Goal: Task Accomplishment & Management: Complete application form

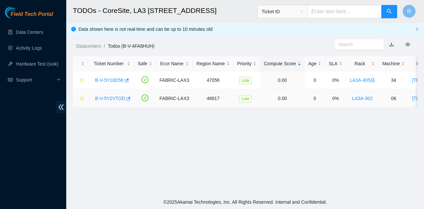
click at [109, 97] on link "B-V-5Y2VTOD" at bounding box center [110, 98] width 30 height 5
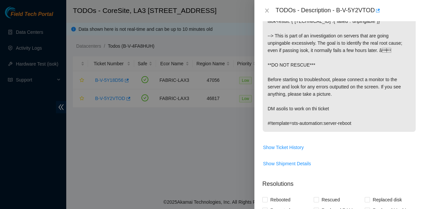
scroll to position [298, 0]
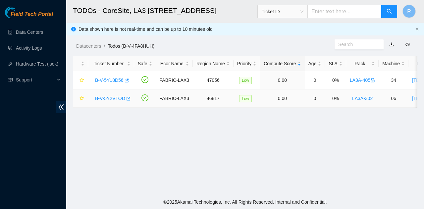
click at [125, 102] on button "button" at bounding box center [127, 98] width 5 height 11
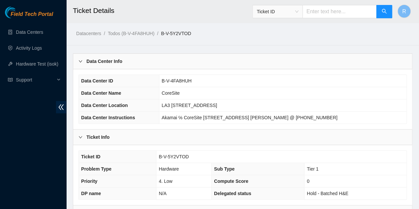
scroll to position [133, 0]
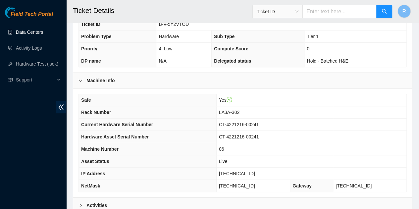
click at [40, 35] on link "Data Centers" at bounding box center [29, 31] width 27 height 5
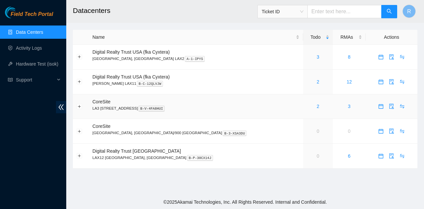
click at [303, 111] on td "2" at bounding box center [317, 106] width 29 height 25
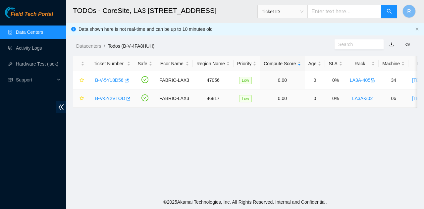
click at [101, 96] on link "B-V-5Y2VTOD" at bounding box center [110, 98] width 30 height 5
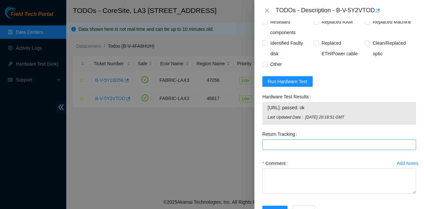
scroll to position [255, 0]
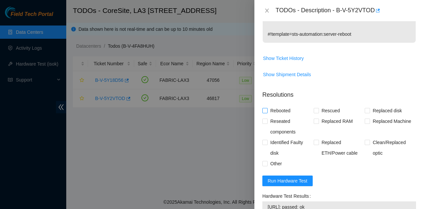
click at [288, 105] on span "Rebooted" at bounding box center [281, 110] width 26 height 11
click at [267, 108] on input "Rebooted" at bounding box center [264, 110] width 5 height 5
checkbox input "true"
click at [332, 105] on span "Rescued" at bounding box center [331, 110] width 24 height 11
click at [318, 108] on input "Rescued" at bounding box center [316, 110] width 5 height 5
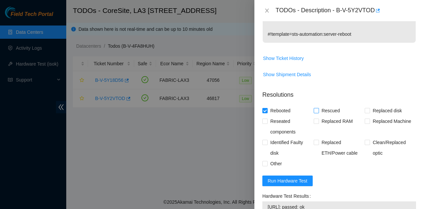
checkbox input "true"
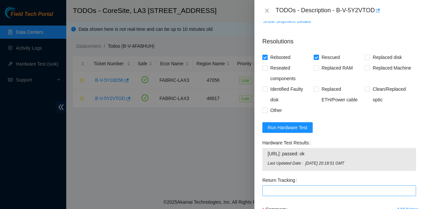
scroll to position [354, 0]
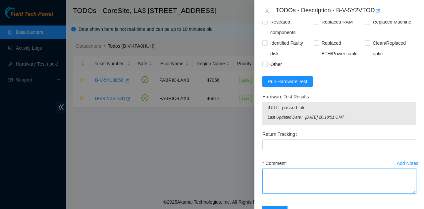
drag, startPoint x: 320, startPoint y: 158, endPoint x: 315, endPoint y: 160, distance: 5.4
click at [318, 169] on textarea "Comment" at bounding box center [339, 181] width 154 height 25
paste textarea "[PERSON_NAME]"
click at [298, 169] on textarea "Contacted STS for ticket" at bounding box center [339, 181] width 154 height 25
paste textarea "[PERSON_NAME]"
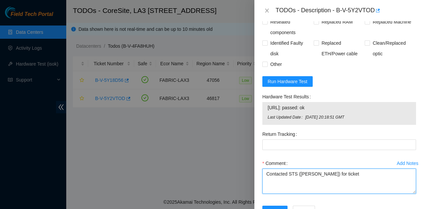
click at [365, 169] on textarea "Contacted STS ([PERSON_NAME]) for ticket" at bounding box center [339, 181] width 154 height 25
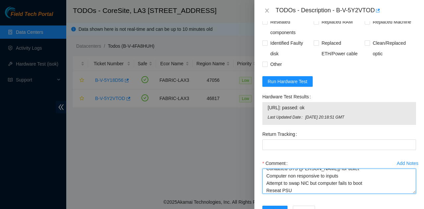
scroll to position [13, 0]
click at [377, 169] on textarea "Contacted STS ([PERSON_NAME]) for ticket Computer non responsive to inputs Atte…" at bounding box center [339, 181] width 154 height 25
click at [310, 169] on textarea "Contacted STS ([PERSON_NAME]) for ticket Computer non responsive to inputs Atte…" at bounding box center [339, 181] width 154 height 25
click at [311, 169] on textarea "Contacted STS ([PERSON_NAME]) for ticket Computer non responsive to inputs Atte…" at bounding box center [339, 181] width 154 height 25
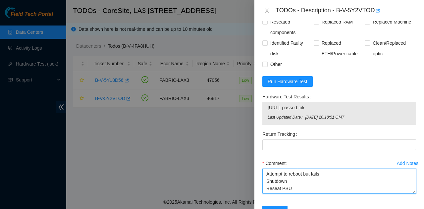
click at [311, 169] on textarea "Contacted STS ([PERSON_NAME]) for ticket Computer non responsive to inputs Atte…" at bounding box center [339, 181] width 154 height 25
click at [310, 169] on textarea "Contacted STS ([PERSON_NAME]) for ticket Computer non responsive to inputs Atte…" at bounding box center [339, 181] width 154 height 25
click at [304, 169] on textarea "Contacted STS ([PERSON_NAME]) for ticket Computer non responsive to inputs Atte…" at bounding box center [339, 181] width 154 height 25
click at [269, 169] on textarea "Contacted STS ([PERSON_NAME]) for ticket Computer non responsive to inputs Atte…" at bounding box center [339, 181] width 154 height 25
click at [268, 169] on textarea "Contacted STS ([PERSON_NAME]) for ticket Computer non responsive to inputs Atte…" at bounding box center [339, 181] width 154 height 25
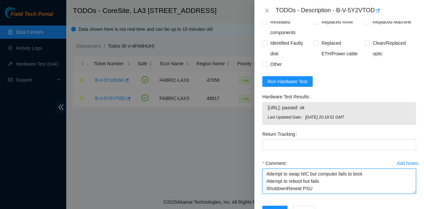
scroll to position [22, 0]
click at [325, 169] on textarea "Contacted STS ([PERSON_NAME]) for ticket Computer non responsive to inputs Atte…" at bounding box center [339, 181] width 154 height 25
click at [287, 169] on textarea "Contacted STS ([PERSON_NAME]) for ticket Computer non responsive to inputs Atte…" at bounding box center [339, 181] width 154 height 25
click at [319, 169] on textarea "Contacted STS ([PERSON_NAME]) for ticket Computer non responsive to inputs Atte…" at bounding box center [339, 181] width 154 height 25
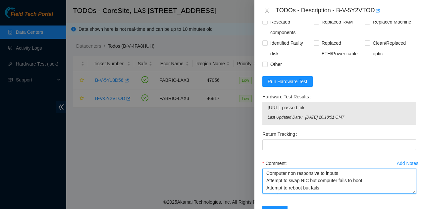
scroll to position [0, 0]
click at [349, 169] on textarea "Contacted STS ([PERSON_NAME]) for ticket Computer non responsive to inputs Atte…" at bounding box center [339, 181] width 154 height 25
click at [306, 169] on textarea "Contacted STS ([PERSON_NAME]) for ticket Note error on screen Computer non resp…" at bounding box center [339, 181] width 154 height 25
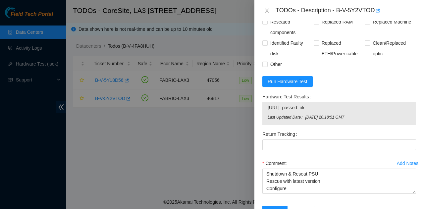
click at [312, 104] on span "[URL]: passed: ok" at bounding box center [339, 107] width 143 height 7
copy span "[URL]: passed: ok"
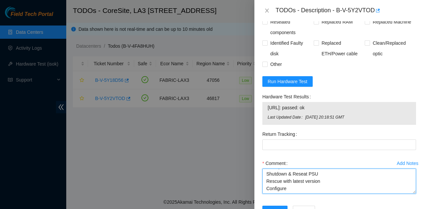
click at [302, 169] on textarea "Contacted STS ([PERSON_NAME]) for ticket Note error on screen Computer non resp…" at bounding box center [339, 181] width 154 height 25
paste textarea "[URL]: passed: ok"
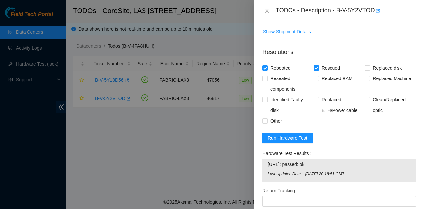
scroll to position [288, 0]
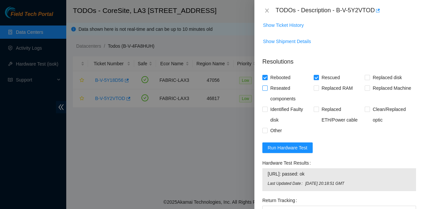
type textarea "Contacted STS ([PERSON_NAME]) for ticket Note error on screen Computer non resp…"
click at [276, 83] on span "Reseated components" at bounding box center [291, 93] width 46 height 21
click at [267, 86] on input "Reseated components" at bounding box center [264, 88] width 5 height 5
checkbox input "true"
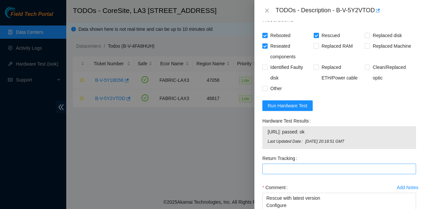
scroll to position [354, 0]
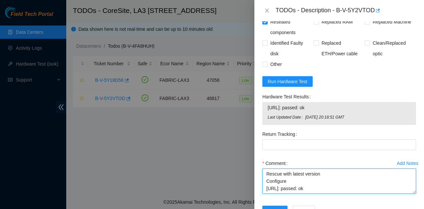
click at [272, 169] on textarea "Contacted STS ([PERSON_NAME]) for ticket Note error on screen Computer non resp…" at bounding box center [339, 181] width 154 height 25
type textarea "Contacted STS ([PERSON_NAME]) for ticket Note error on screen Computer non resp…"
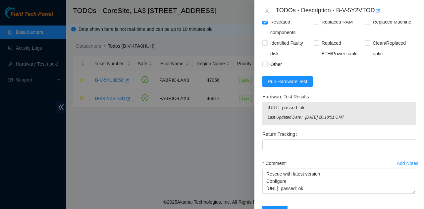
click at [274, 182] on div "Add Notes Comment Contacted STS ([PERSON_NAME]) for ticket Note error on screen…" at bounding box center [339, 182] width 159 height 48
click at [279, 207] on span "Submit" at bounding box center [275, 210] width 15 height 7
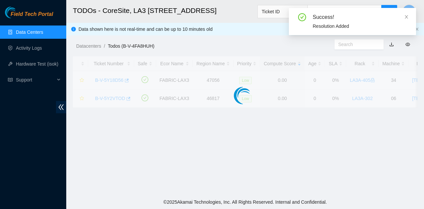
scroll to position [202, 0]
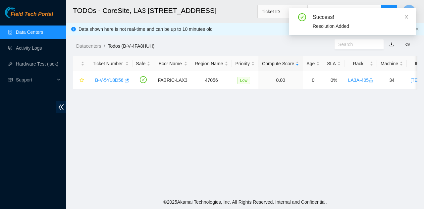
click at [13, 24] on ul "Data Centers Activity Logs Hardware Test (isok) Support" at bounding box center [33, 56] width 66 height 64
click at [18, 29] on link "Data Centers" at bounding box center [29, 31] width 27 height 5
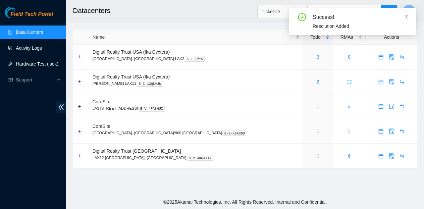
click at [42, 50] on link "Activity Logs" at bounding box center [29, 47] width 26 height 5
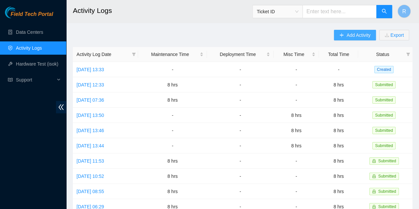
click at [358, 36] on span "Add Activity" at bounding box center [359, 34] width 24 height 7
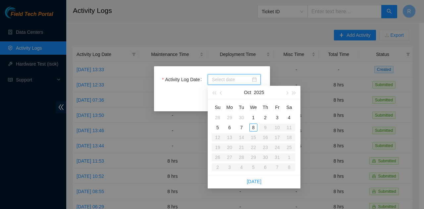
click at [241, 80] on input "Activity Log Date" at bounding box center [231, 79] width 39 height 7
type input "[DATE]"
click at [253, 126] on div "8" at bounding box center [254, 128] width 8 height 8
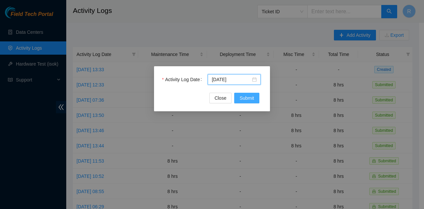
click at [244, 96] on span "Submit" at bounding box center [247, 97] width 15 height 7
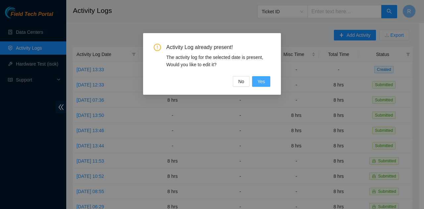
click at [259, 84] on span "Yes" at bounding box center [261, 81] width 8 height 7
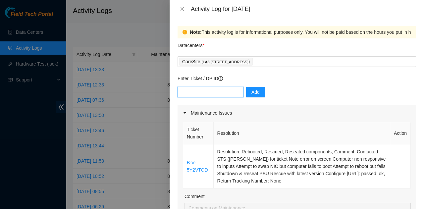
click at [221, 89] on input "text" at bounding box center [211, 92] width 66 height 11
click at [208, 92] on input "text" at bounding box center [211, 92] width 66 height 11
paste input "DP62993"
type input "DP62993"
click at [258, 91] on button "Add" at bounding box center [255, 92] width 19 height 11
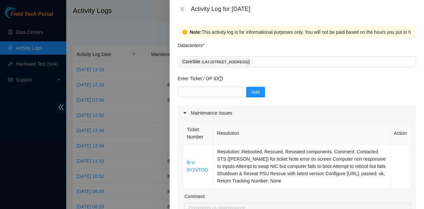
click at [218, 100] on div "Add" at bounding box center [297, 96] width 239 height 19
click at [218, 93] on input "text" at bounding box center [211, 92] width 66 height 11
click at [257, 107] on div "Maintenance Issues" at bounding box center [297, 112] width 239 height 15
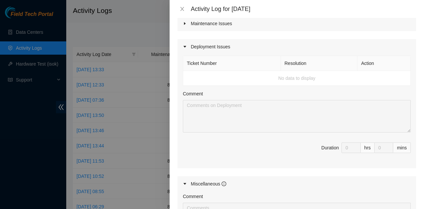
scroll to position [33, 0]
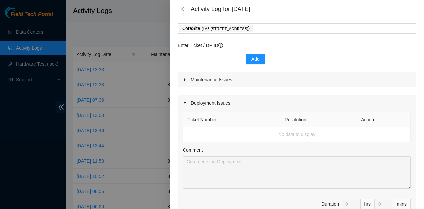
click at [237, 86] on div "Maintenance Issues" at bounding box center [297, 79] width 239 height 15
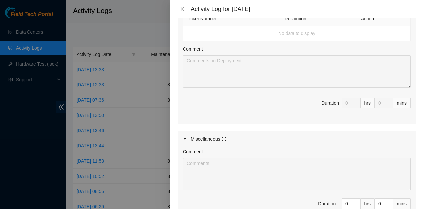
scroll to position [298, 0]
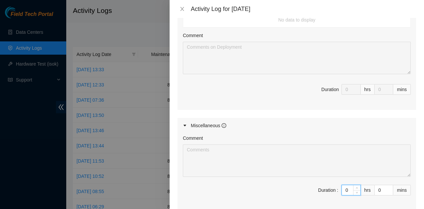
drag, startPoint x: 345, startPoint y: 186, endPoint x: 337, endPoint y: 185, distance: 8.6
click at [342, 185] on input "0" at bounding box center [351, 190] width 19 height 10
type input "8"
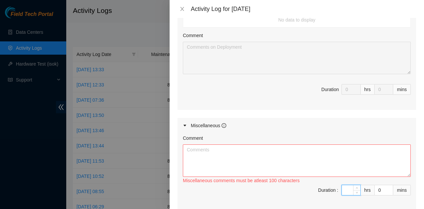
type input "0"
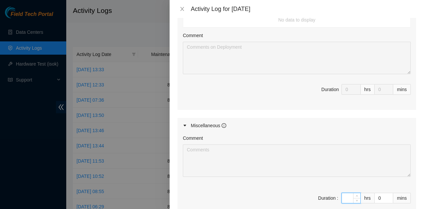
type input "2"
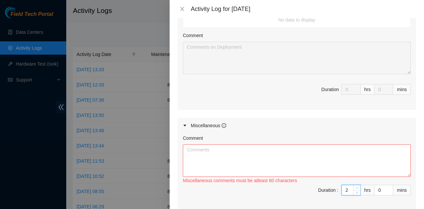
type input "0"
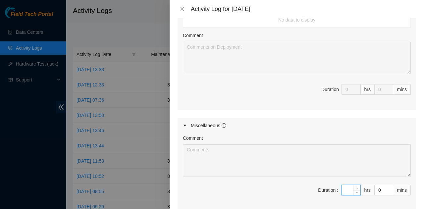
type input "4"
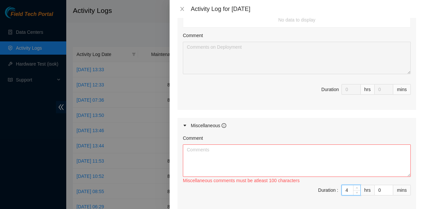
type input "4"
click at [275, 165] on textarea "Comment" at bounding box center [297, 160] width 228 height 32
paste textarea "! DP62990 DP62993 and DP62996"
drag, startPoint x: 227, startPoint y: 150, endPoint x: 206, endPoint y: 146, distance: 20.6
click at [206, 146] on textarea "Run fiber runs for ! DP62990 DP62993 and DP62996" at bounding box center [297, 160] width 228 height 32
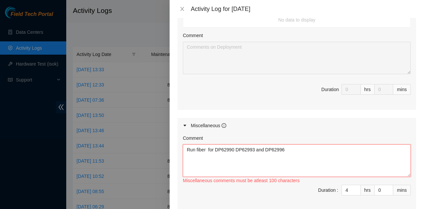
click at [317, 154] on textarea "Run fiber for DP62990 DP62993 and DP62996" at bounding box center [297, 160] width 228 height 32
type textarea "Run fiber for DP62990 DP62993 and DP62996 scope clean and insert into patch pan…"
drag, startPoint x: 345, startPoint y: 190, endPoint x: 336, endPoint y: 187, distance: 9.0
click at [336, 187] on span "Duration : 4 hrs 0 mins" at bounding box center [297, 194] width 228 height 19
type input "3"
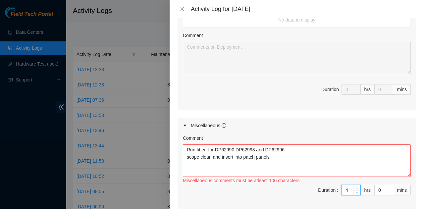
type input "3"
click at [314, 162] on textarea "Run fiber for DP62990 DP62993 and DP62996 scope clean and insert into patch pan…" at bounding box center [297, 160] width 228 height 32
click at [208, 147] on textarea "Run fiber for DP62990 DP62993 and DP62996 scope clean and insert into patch pan…" at bounding box center [297, 160] width 228 height 32
click at [282, 154] on textarea "Run fiber for DP62990 DP62993 and DP62996 scope clean and insert into patch pan…" at bounding box center [297, 160] width 228 height 32
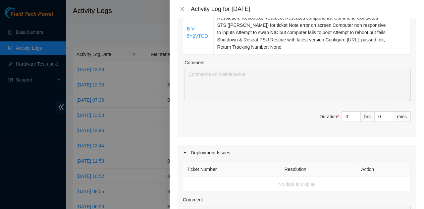
scroll to position [133, 0]
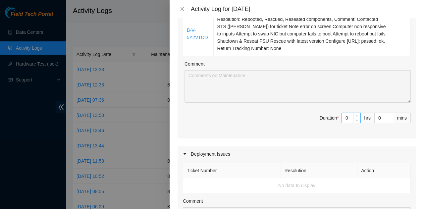
type textarea "Run fiber for DP62990 DP62993 and DP62996 scope clean and insert into patch pan…"
drag, startPoint x: 344, startPoint y: 116, endPoint x: 329, endPoint y: 120, distance: 15.8
click at [334, 115] on span "Duration * 0 hrs 0 mins" at bounding box center [297, 122] width 228 height 19
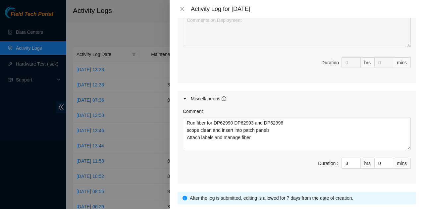
scroll to position [331, 0]
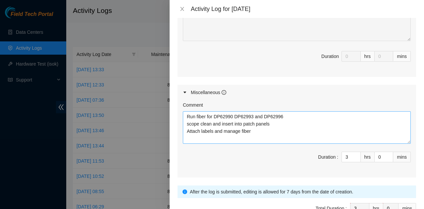
type input "5"
type input "8"
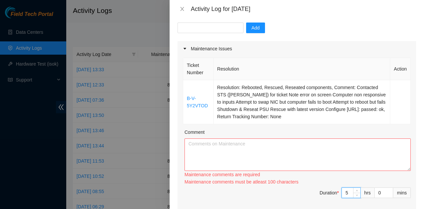
scroll to position [63, 0]
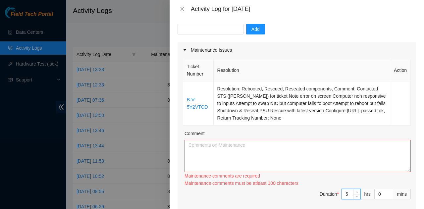
type input "5"
click at [331, 152] on textarea "Comment" at bounding box center [298, 156] width 226 height 32
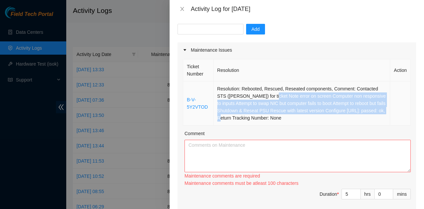
drag, startPoint x: 268, startPoint y: 95, endPoint x: 270, endPoint y: 115, distance: 19.9
click at [270, 115] on td "Resolution: Rebooted, Rescued, Reseated components, Comment: Contacted STS ([PE…" at bounding box center [302, 104] width 177 height 44
copy td "Note error on screen Computer non responsive to inputs Attempt to swap NIC but …"
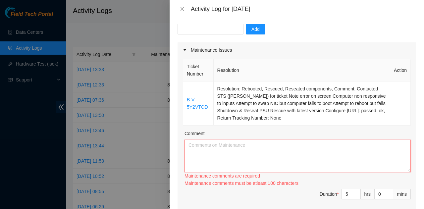
drag, startPoint x: 270, startPoint y: 154, endPoint x: 272, endPoint y: 157, distance: 3.9
click at [274, 157] on textarea "Comment" at bounding box center [298, 156] width 226 height 32
paste textarea "Note error on screen Computer non responsive to inputs Attempt to swap NIC but …"
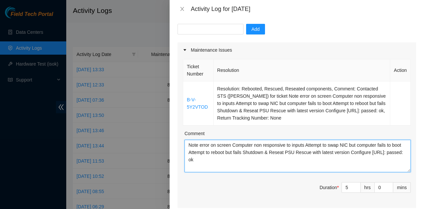
click at [231, 144] on textarea "Note error on screen Computer non responsive to inputs Attempt to swap NIC but …" at bounding box center [298, 156] width 226 height 32
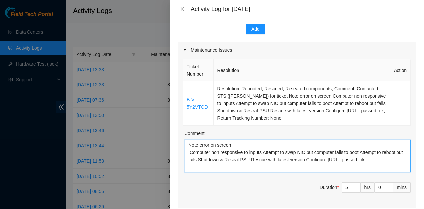
drag, startPoint x: 264, startPoint y: 152, endPoint x: 204, endPoint y: 158, distance: 60.2
click at [204, 158] on textarea "Note error on screen Computer non responsive to inputs Attempt to swap NIC but …" at bounding box center [298, 156] width 226 height 32
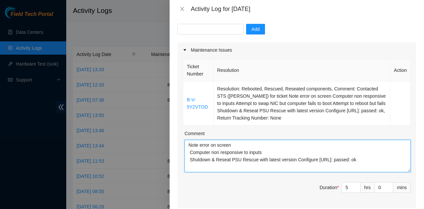
click at [190, 153] on textarea "Note error on screen Computer non responsive to inputs Shutdown & Reseat PSU Re…" at bounding box center [298, 156] width 226 height 32
click at [189, 159] on textarea "Note error on screen Computer non responsive to inputs Shutdown & Reseat PSU Re…" at bounding box center [298, 156] width 226 height 32
click at [190, 159] on textarea "Note error on screen Computer non responsive to inputs Shutdown & Reseat PSU Re…" at bounding box center [298, 156] width 226 height 32
click at [240, 158] on textarea "Note error on screen Computer non responsive to inputs Shutdown & Reseat PSU Re…" at bounding box center [298, 156] width 226 height 32
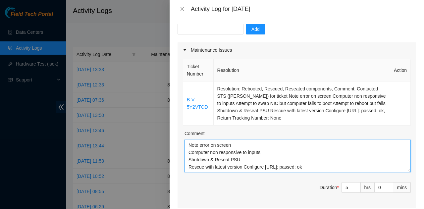
click at [241, 167] on textarea "Note error on screen Computer non responsive to inputs Shutdown & Reseat PSU Re…" at bounding box center [298, 156] width 226 height 32
click at [242, 167] on textarea "Note error on screen Computer non responsive to inputs Shutdown & Reseat PSU Re…" at bounding box center [298, 156] width 226 height 32
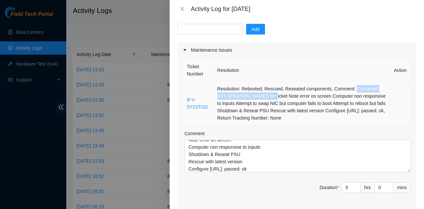
drag, startPoint x: 353, startPoint y: 91, endPoint x: 267, endPoint y: 97, distance: 85.4
click at [267, 97] on td "Resolution: Rebooted, Rescued, Reseated components, Comment: Contacted STS ([PE…" at bounding box center [302, 104] width 177 height 44
copy td "Contacted STS ([PERSON_NAME]) for ticket"
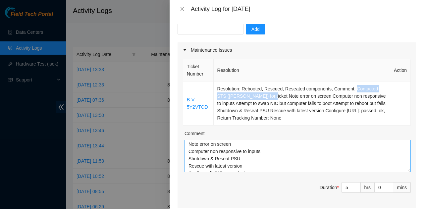
scroll to position [0, 0]
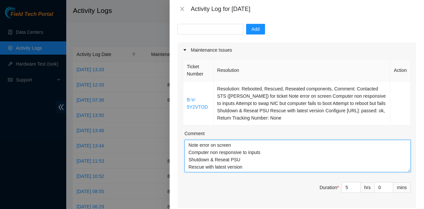
click at [187, 146] on textarea "Note error on screen Computer non responsive to inputs Shutdown & Reseat PSU Re…" at bounding box center [298, 156] width 226 height 32
paste textarea "Contacted STS ([PERSON_NAME]) for ticket"
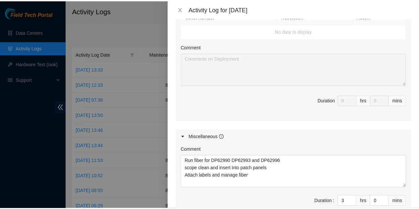
scroll to position [370, 0]
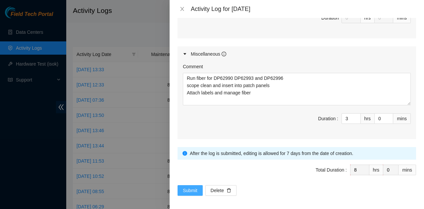
type textarea "Contacted STS ([PERSON_NAME]) for ticket Note error on screen Computer non resp…"
click at [194, 187] on span "Submit" at bounding box center [190, 190] width 15 height 7
